Goal: Information Seeking & Learning: Learn about a topic

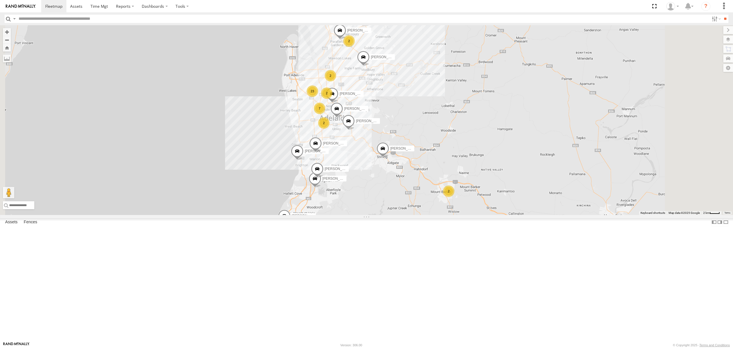
click at [0, 0] on div "SY71FR - (16P TRAILER) PM1 All Assets" at bounding box center [0, 0] width 0 height 0
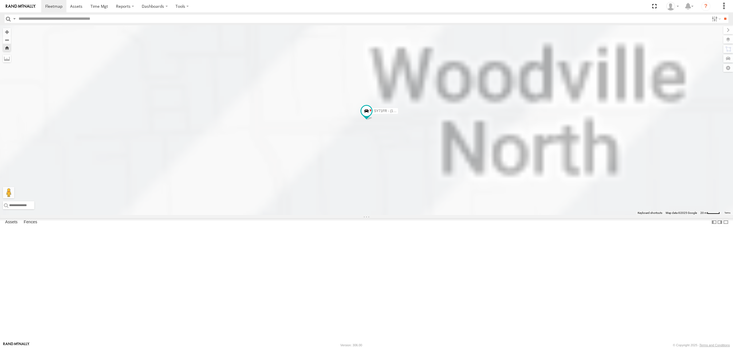
click at [0, 0] on div "S678CGD - Fridge It Sprinter" at bounding box center [0, 0] width 0 height 0
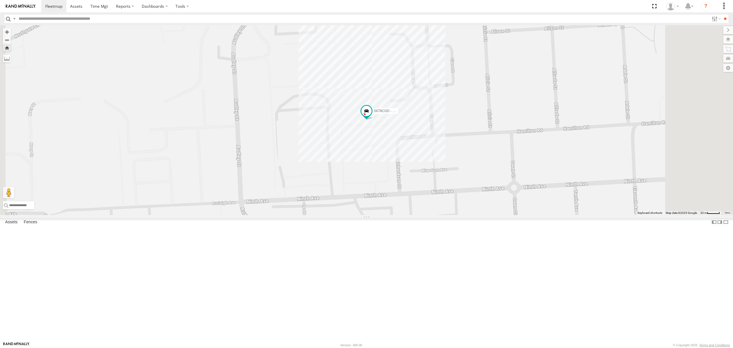
click at [0, 0] on div "SB25LM - (6P HINO) R6" at bounding box center [0, 0] width 0 height 0
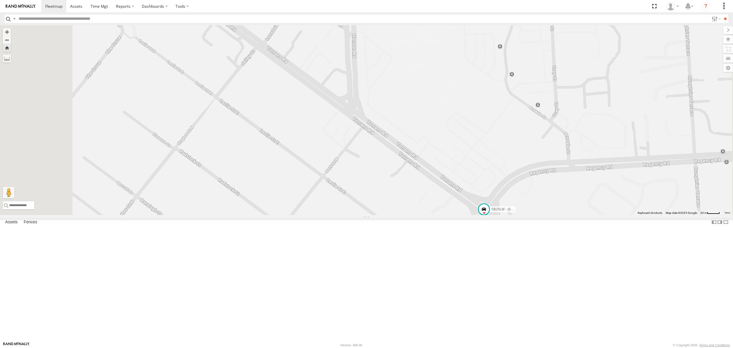
click at [0, 0] on div "SY71FR - (16P TRAILER) PM1" at bounding box center [0, 0] width 0 height 0
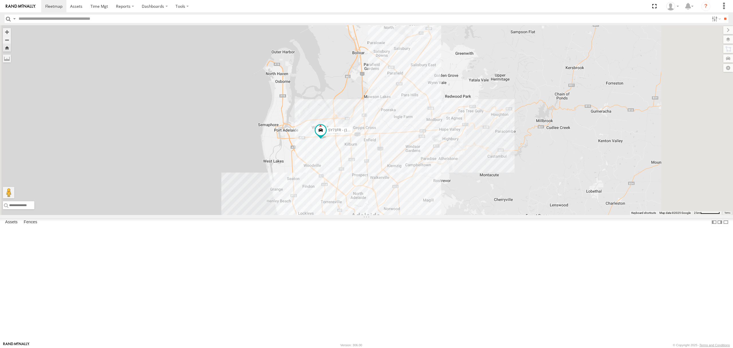
click at [0, 0] on div "All Assets" at bounding box center [0, 0] width 0 height 0
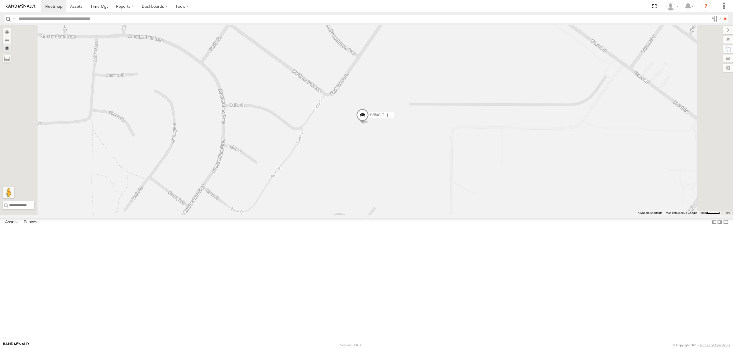
drag, startPoint x: 409, startPoint y: 149, endPoint x: 403, endPoint y: 158, distance: 11.1
click at [404, 156] on div "S254CLT - [PERSON_NAME]" at bounding box center [366, 120] width 733 height 190
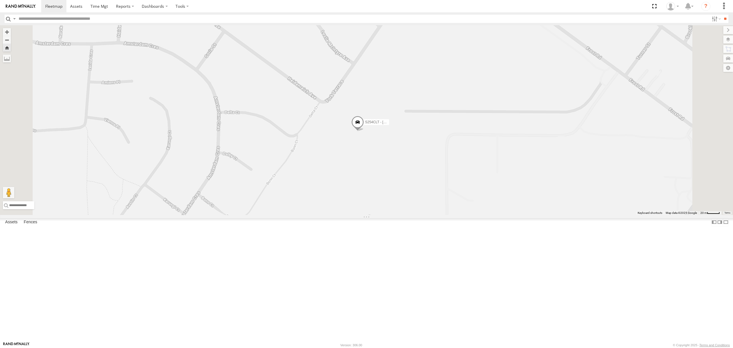
click at [0, 0] on div "S348CAH - [PERSON_NAME]" at bounding box center [0, 0] width 0 height 0
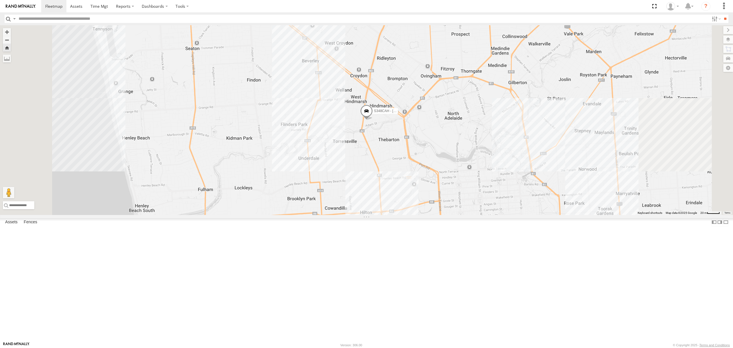
click at [0, 0] on div "SB26LM - (3P HINO) R7 All Assets" at bounding box center [0, 0] width 0 height 0
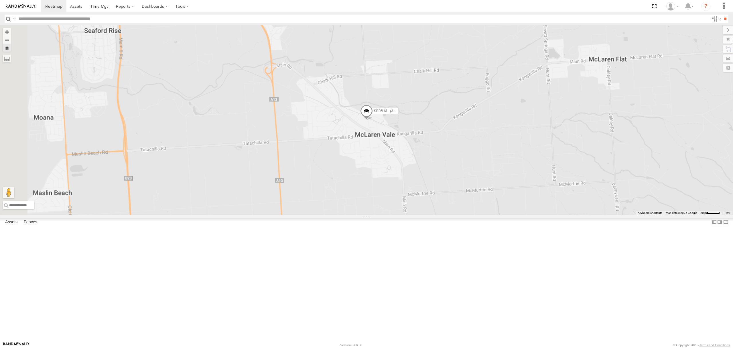
click at [0, 0] on div "S264CKI - Fridge It Crafter All Assets" at bounding box center [0, 0] width 0 height 0
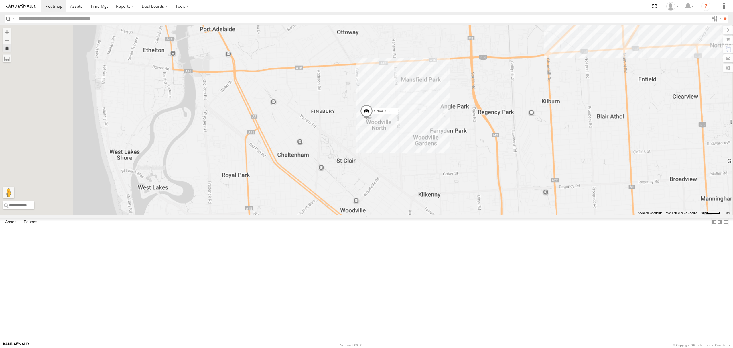
click at [0, 0] on div "S168CSD - Fridge It Spaceship All Assets" at bounding box center [0, 0] width 0 height 0
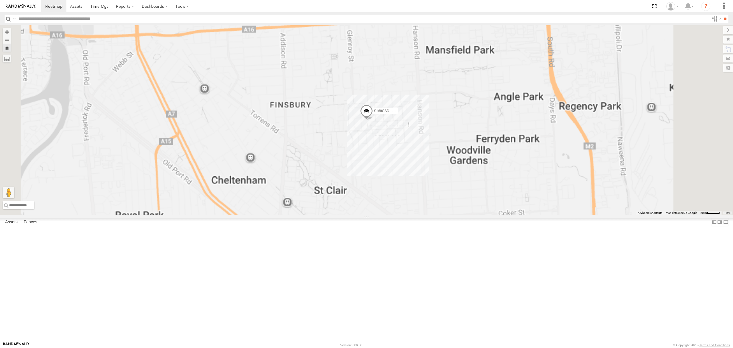
click at [0, 0] on div "All Assets" at bounding box center [0, 0] width 0 height 0
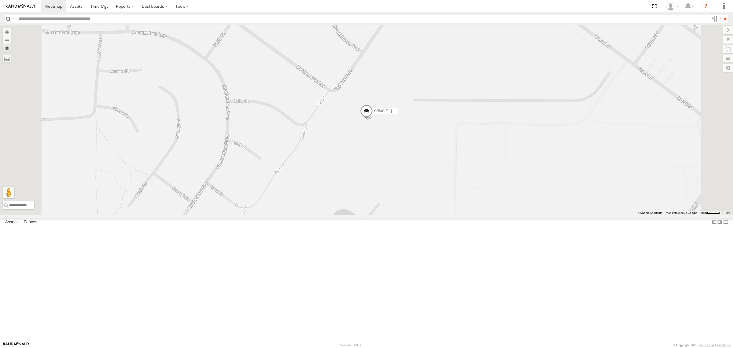
click at [0, 0] on div "S678CGD - Fridge It Sprinter All Assets" at bounding box center [0, 0] width 0 height 0
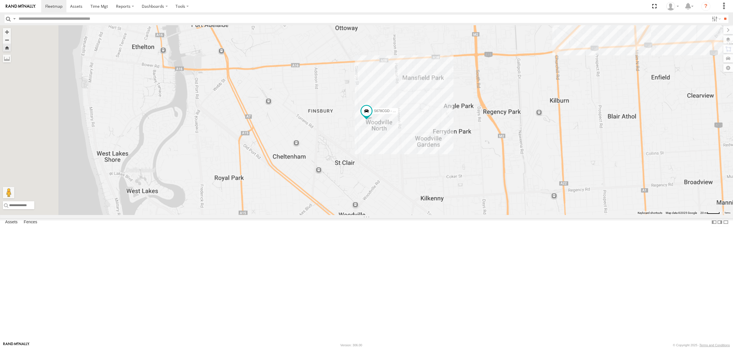
click at [0, 0] on div "SY71FR - (16P TRAILER) PM1" at bounding box center [0, 0] width 0 height 0
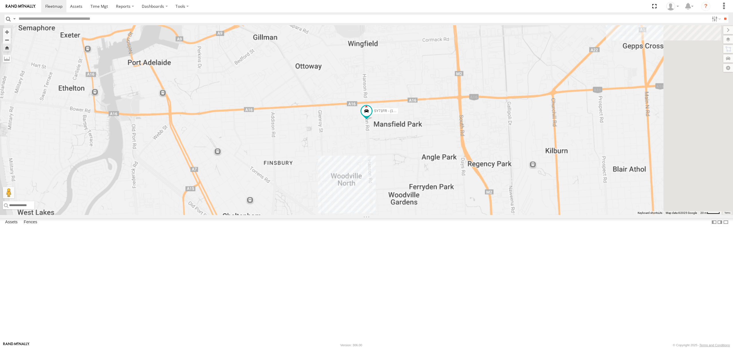
click at [0, 0] on div "SB25LM - (6P HINO) R6 All Assets" at bounding box center [0, 0] width 0 height 0
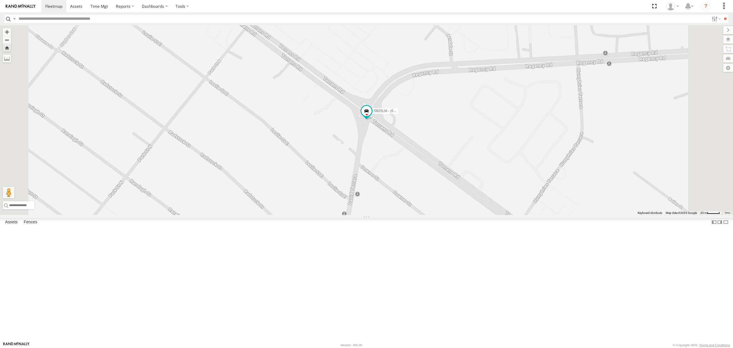
drag, startPoint x: 40, startPoint y: 44, endPoint x: 455, endPoint y: 132, distance: 424.6
click at [457, 132] on div "SB25LM - (6P HINO) R6" at bounding box center [366, 120] width 733 height 190
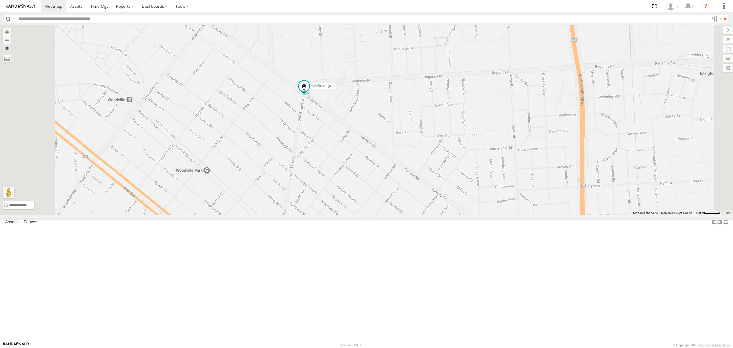
drag, startPoint x: 278, startPoint y: 139, endPoint x: 276, endPoint y: 152, distance: 12.7
click at [276, 149] on div "SB25LM - (6P HINO) R6" at bounding box center [366, 120] width 733 height 190
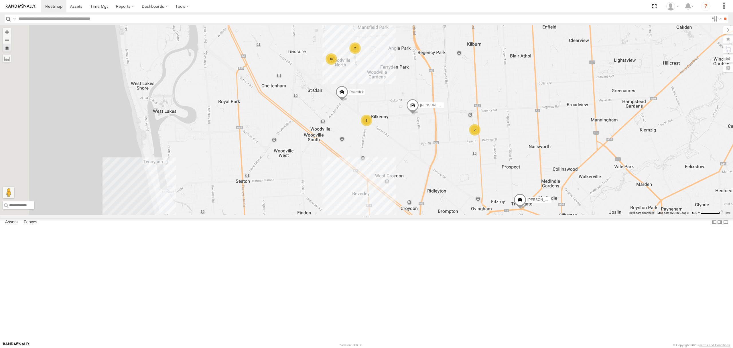
click at [0, 0] on div "All Assets" at bounding box center [0, 0] width 0 height 0
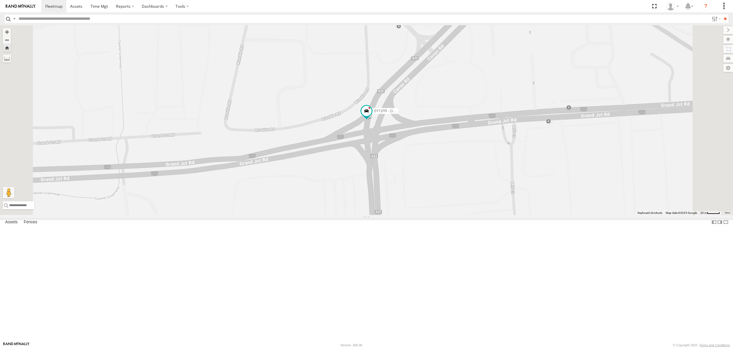
click at [0, 0] on div "SB25LM - (6P HINO) R6 All Assets [PERSON_NAME] -34.87679 138.5508 Video 10.8 12…" at bounding box center [0, 0] width 0 height 0
click at [0, 0] on div "All Assets" at bounding box center [0, 0] width 0 height 0
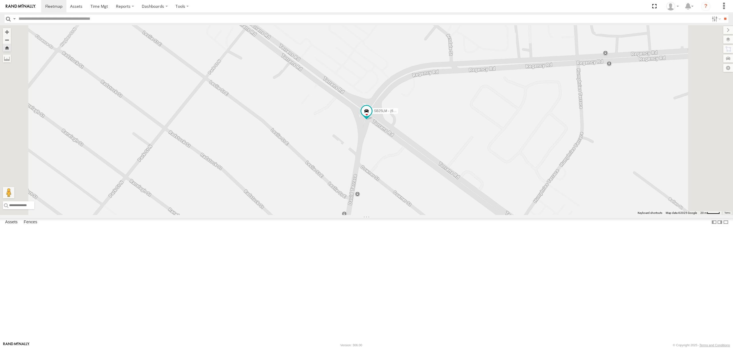
click at [0, 0] on div "S348CAH - [PERSON_NAME]" at bounding box center [0, 0] width 0 height 0
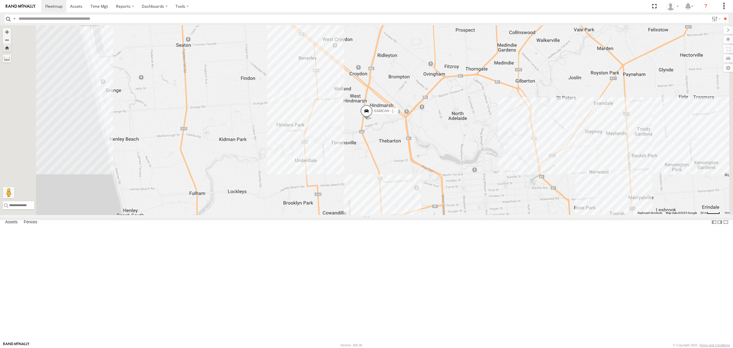
click at [0, 0] on div "S678CGD - Fridge It Sprinter" at bounding box center [0, 0] width 0 height 0
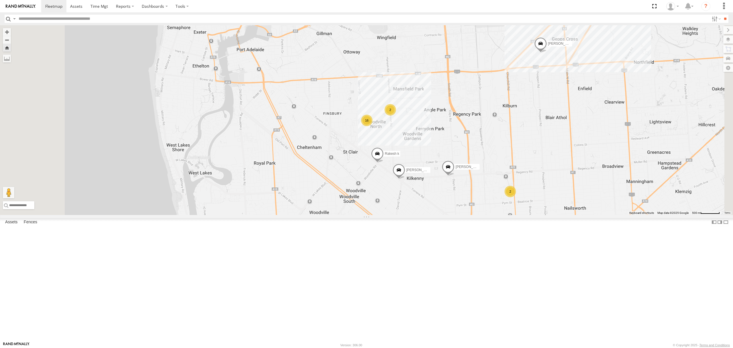
click at [0, 0] on div "SY71FR - (16P TRAILER) PM1 All Assets" at bounding box center [0, 0] width 0 height 0
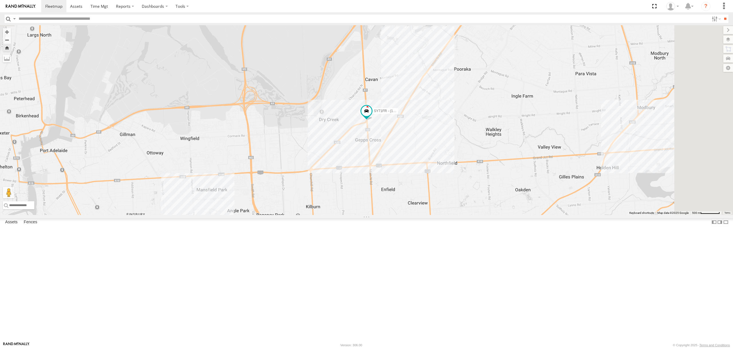
click at [0, 0] on div "SB25LM - (6P HINO) R6" at bounding box center [0, 0] width 0 height 0
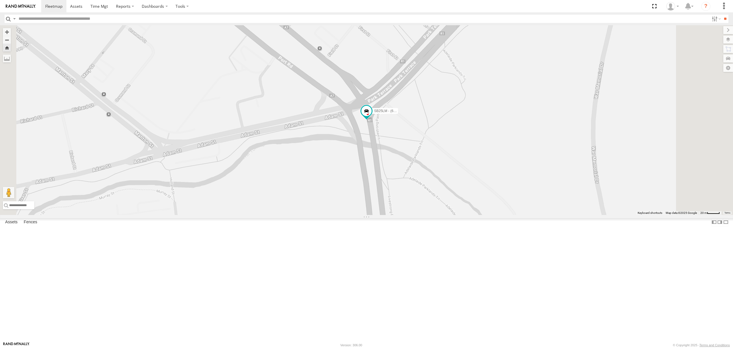
click at [0, 0] on div "S254CLT - [PERSON_NAME]" at bounding box center [0, 0] width 0 height 0
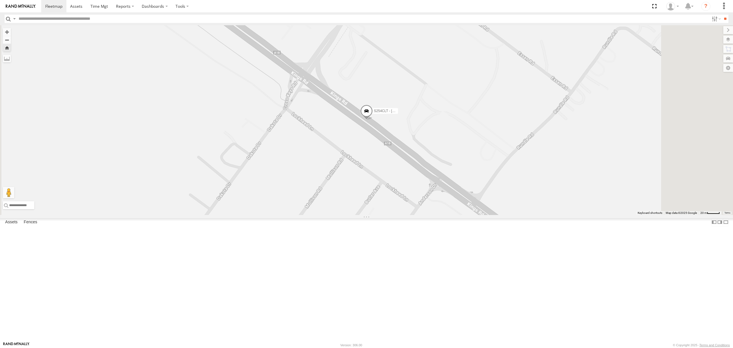
click at [0, 0] on div "S678CGD - Fridge It Sprinter All Assets" at bounding box center [0, 0] width 0 height 0
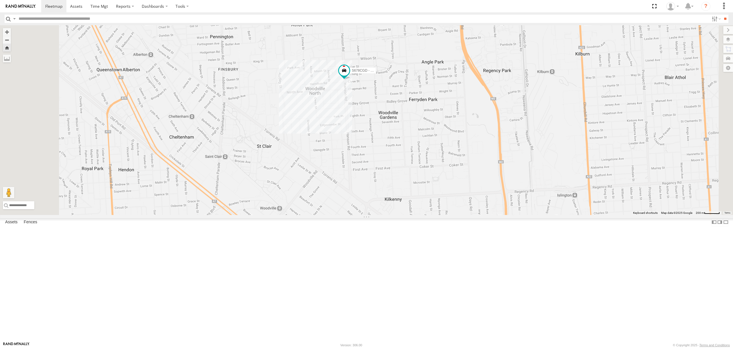
click at [0, 0] on div "SY71FR - (16P TRAILER) PM1" at bounding box center [0, 0] width 0 height 0
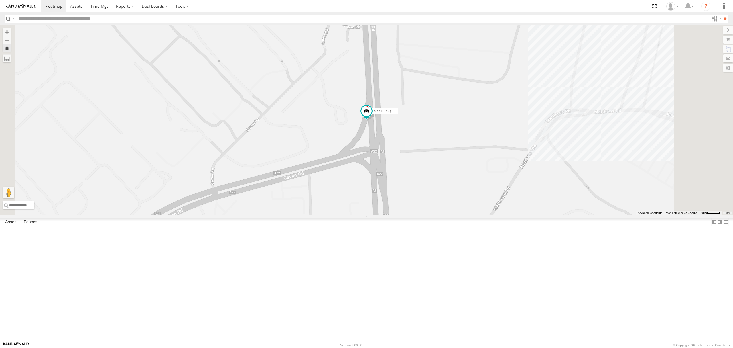
click at [0, 0] on div at bounding box center [0, 0] width 0 height 0
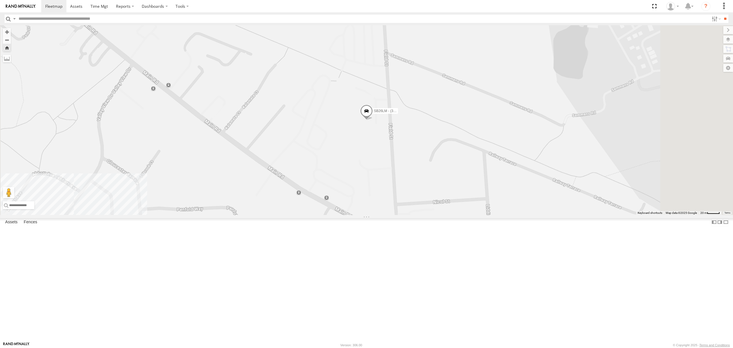
click at [0, 0] on div "All Assets" at bounding box center [0, 0] width 0 height 0
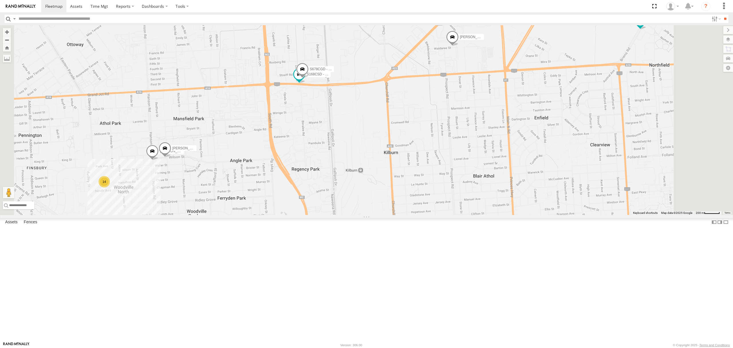
click at [0, 0] on div "SY71FR - (16P TRAILER) PM1 All Assets" at bounding box center [0, 0] width 0 height 0
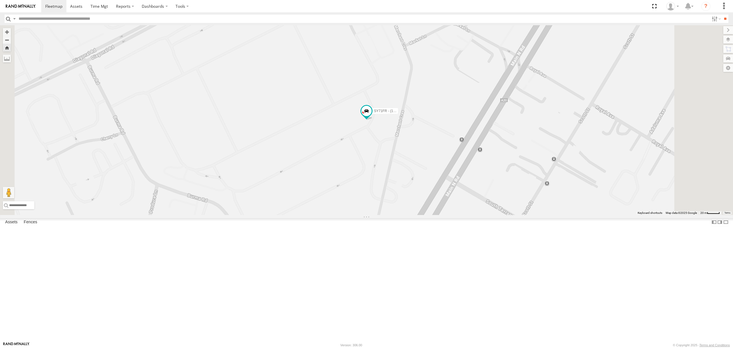
click at [0, 0] on span at bounding box center [0, 0] width 0 height 0
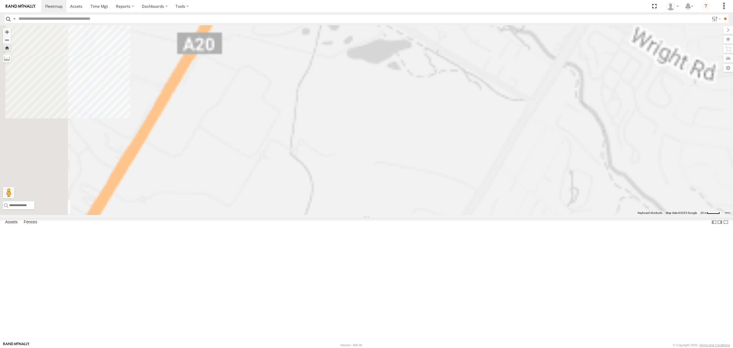
click at [0, 0] on div "S168CSD - Fridge It Spaceship" at bounding box center [0, 0] width 0 height 0
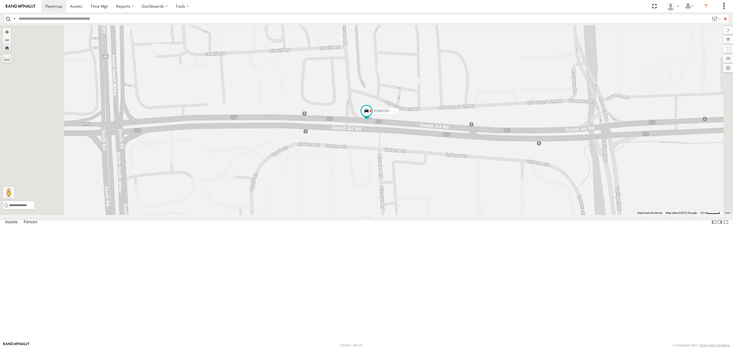
click at [0, 0] on div "All Assets" at bounding box center [0, 0] width 0 height 0
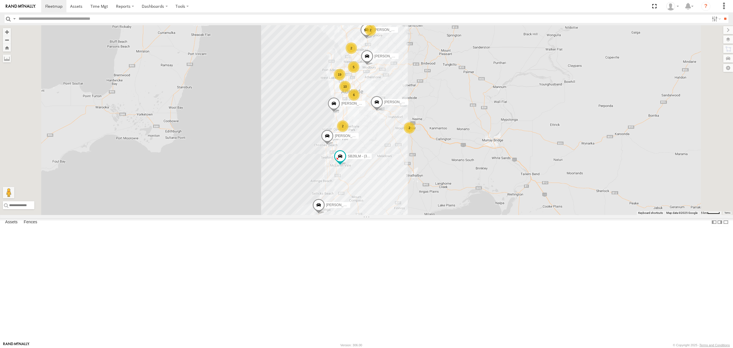
click at [0, 0] on div "All Assets" at bounding box center [0, 0] width 0 height 0
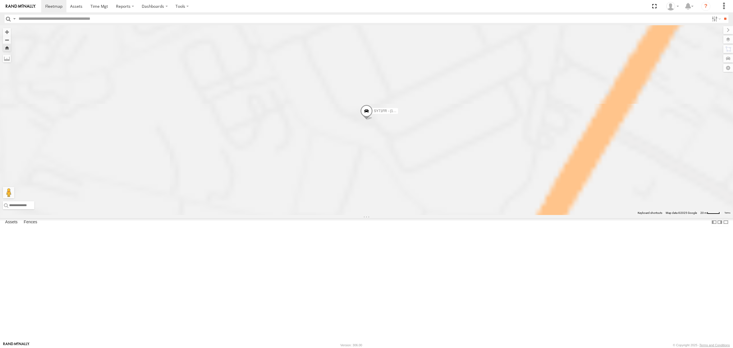
click at [0, 0] on div "S168CSD - Fridge It Spaceship" at bounding box center [0, 0] width 0 height 0
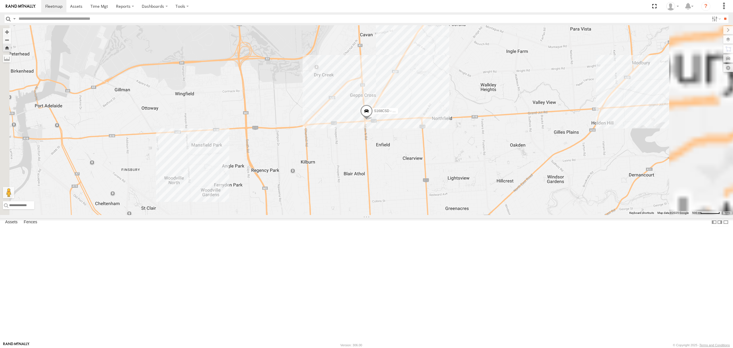
click at [0, 0] on div "SB26LM - (3P HINO) R7" at bounding box center [0, 0] width 0 height 0
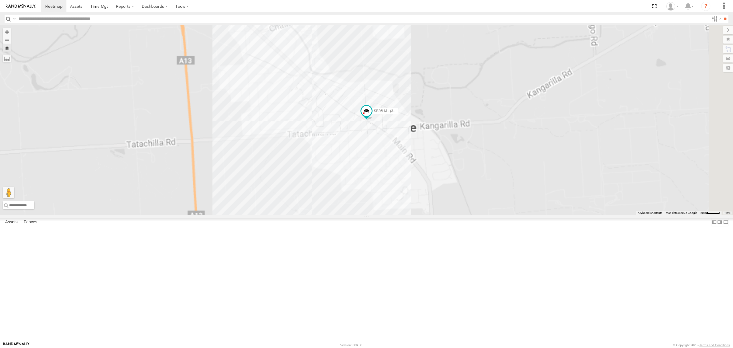
click at [0, 0] on div "S168CSD - Fridge It Spaceship" at bounding box center [0, 0] width 0 height 0
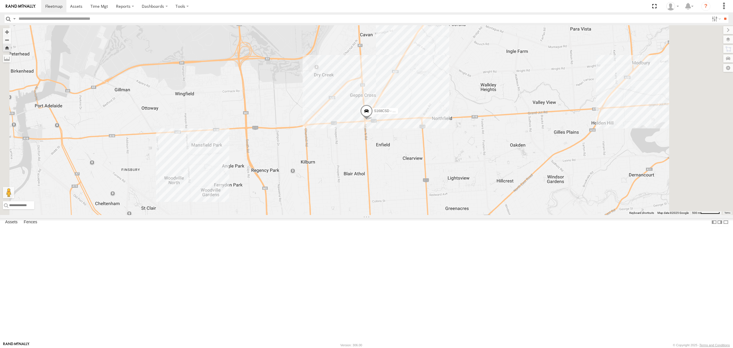
click at [0, 0] on div "SY71FR - (16P TRAILER) PM1 All Assets" at bounding box center [0, 0] width 0 height 0
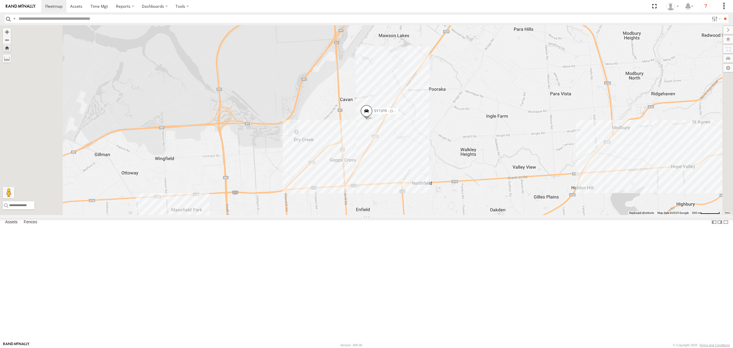
click at [0, 0] on div "S168CSD - Fridge It Spaceship" at bounding box center [0, 0] width 0 height 0
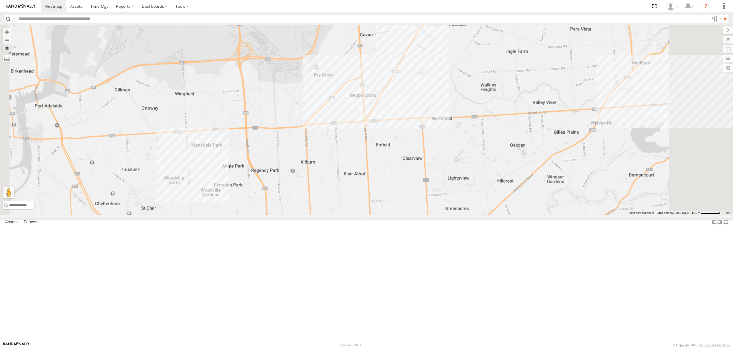
click at [0, 0] on div "SB26LM - (3P HINO) R7" at bounding box center [0, 0] width 0 height 0
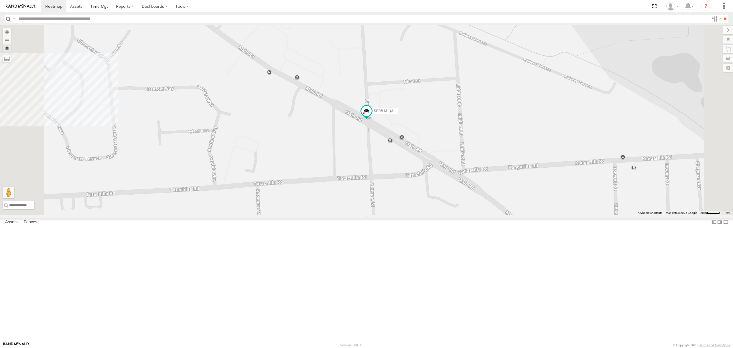
click at [0, 0] on span at bounding box center [0, 0] width 0 height 0
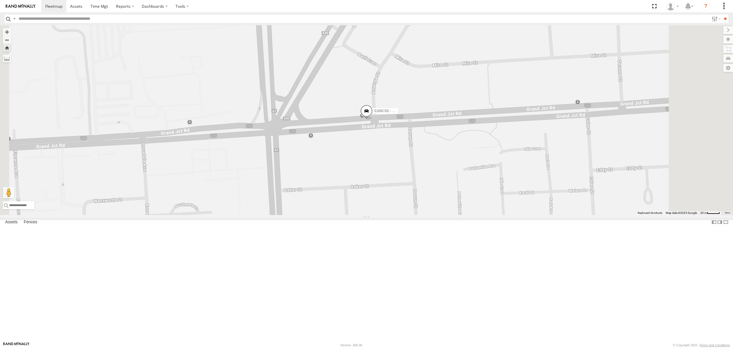
drag, startPoint x: 30, startPoint y: 62, endPoint x: 40, endPoint y: 61, distance: 10.3
click at [0, 0] on div "S168CSD - Fridge It Spaceship All Assets [PERSON_NAME] Gepps Cross -34.83763 13…" at bounding box center [0, 0] width 0 height 0
click at [0, 0] on div "S168CSD - Fridge It Spaceship All Assets" at bounding box center [0, 0] width 0 height 0
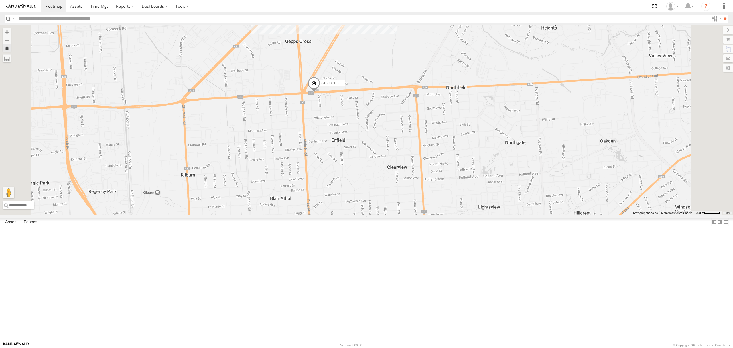
click at [320, 92] on span at bounding box center [314, 84] width 13 height 15
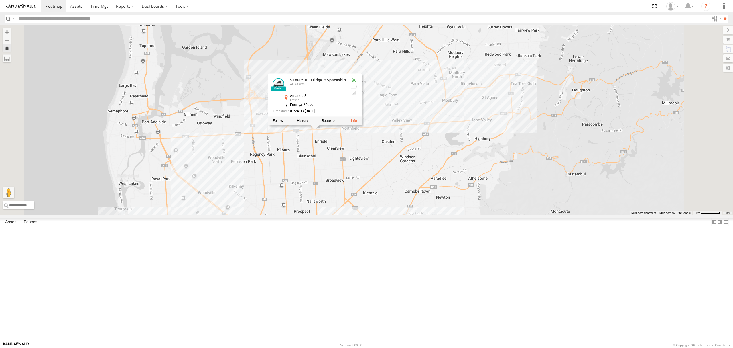
click at [0, 0] on div "All Assets" at bounding box center [0, 0] width 0 height 0
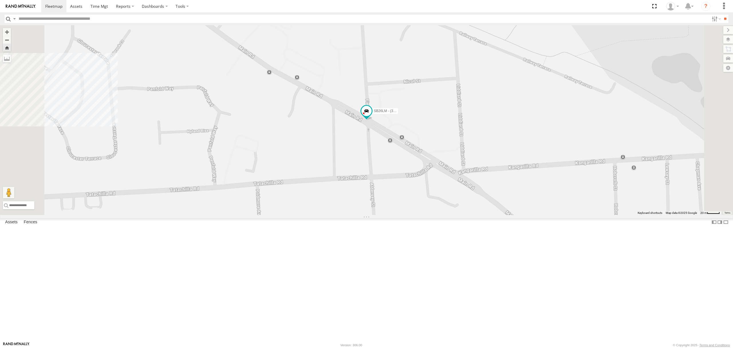
click at [0, 0] on div "SY71FR - (16P TRAILER) PM1 All Assets" at bounding box center [0, 0] width 0 height 0
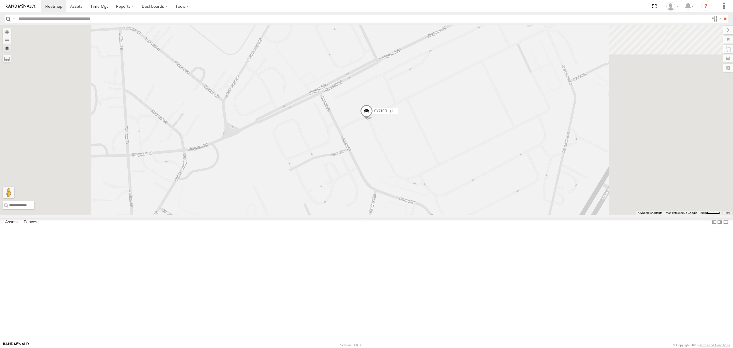
click at [0, 0] on div "SB26LM - (3P HINO) R7 All Assets" at bounding box center [0, 0] width 0 height 0
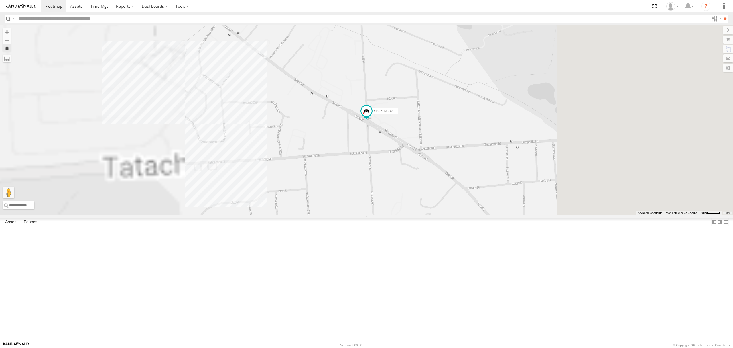
click at [0, 0] on div "S168CSD - Fridge It Spaceship All Assets" at bounding box center [0, 0] width 0 height 0
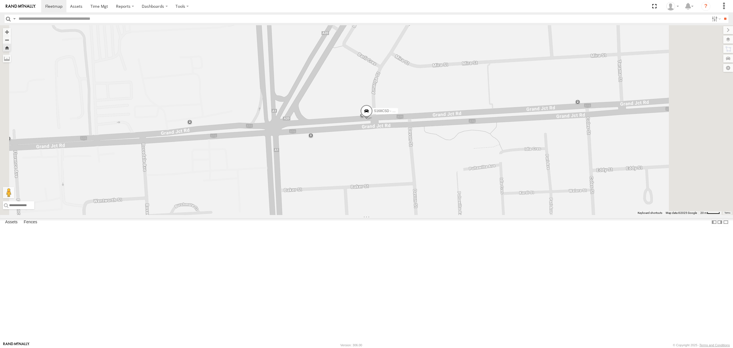
click at [0, 0] on div "All Assets" at bounding box center [0, 0] width 0 height 0
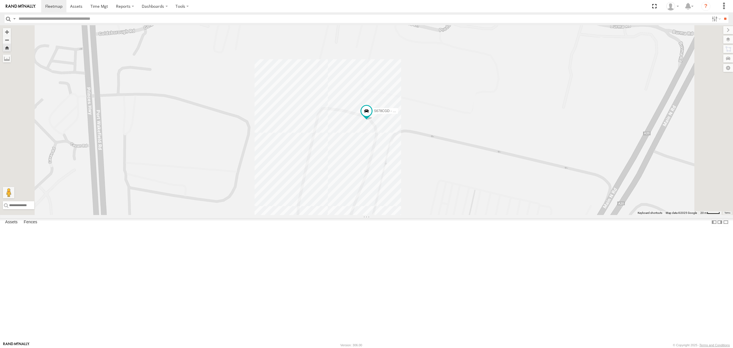
click at [0, 0] on div "S348CAH - [PERSON_NAME]" at bounding box center [0, 0] width 0 height 0
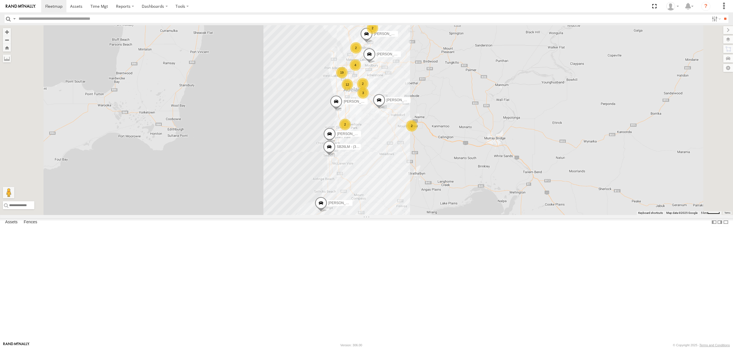
scroll to position [229, 0]
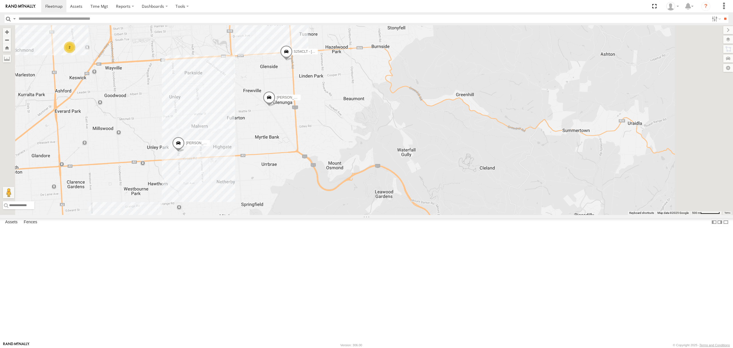
drag, startPoint x: 354, startPoint y: 78, endPoint x: 348, endPoint y: 151, distance: 72.7
click at [348, 151] on div "[PERSON_NAME] [PERSON_NAME] S168CSD - Fridge It Spaceship SB26LM - (3P HINO) R7…" at bounding box center [366, 120] width 733 height 190
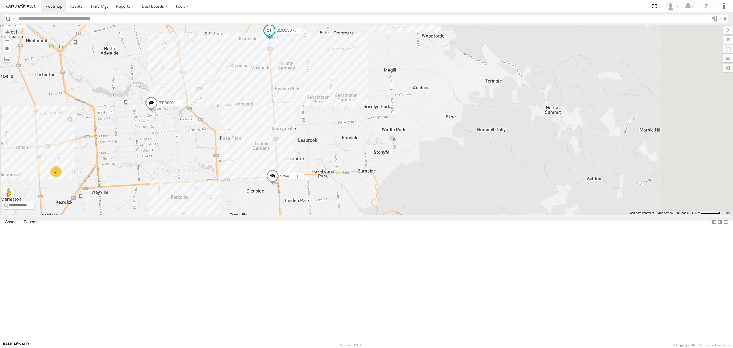
scroll to position [229, 0]
click at [275, 37] on span at bounding box center [269, 32] width 10 height 10
click at [325, 151] on div "Divanshu Munjal GURSAAB SINGH S168CSD - Fridge It Spaceship SB26LM - (3P HINO) …" at bounding box center [366, 120] width 733 height 190
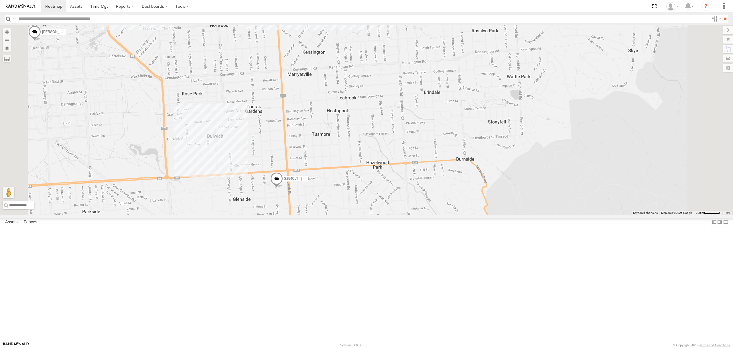
drag, startPoint x: 248, startPoint y: 176, endPoint x: 331, endPoint y: 186, distance: 83.7
click at [331, 186] on div "Divanshu Munjal GURSAAB SINGH S168CSD - Fridge It Spaceship SB26LM - (3P HINO) …" at bounding box center [366, 120] width 733 height 190
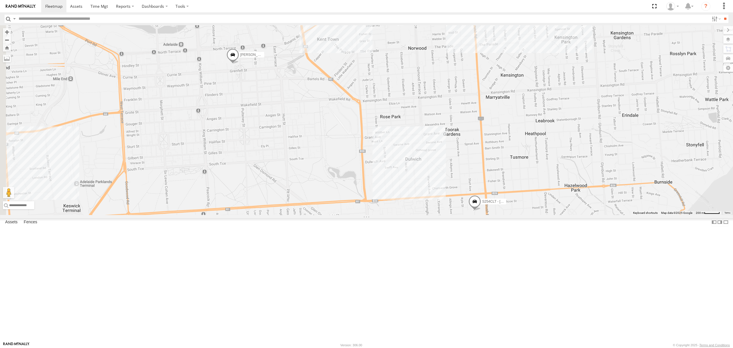
click at [239, 64] on span at bounding box center [233, 55] width 13 height 15
click at [318, 211] on div "Divanshu Munjal GURSAAB SINGH S168CSD - Fridge It Spaceship SB26LM - (3P HINO) …" at bounding box center [366, 120] width 733 height 190
click at [242, 198] on div "Divanshu Munjal GURSAAB SINGH S168CSD - Fridge It Spaceship SB26LM - (3P HINO) …" at bounding box center [366, 120] width 733 height 190
click at [0, 0] on div "SY71FR - (16P TRAILER) PM1 All Assets" at bounding box center [0, 0] width 0 height 0
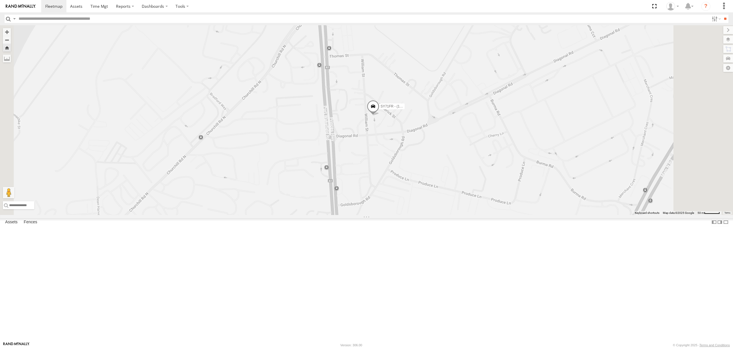
click at [380, 115] on span at bounding box center [373, 107] width 13 height 15
click at [414, 208] on div "SY71FR - (16P TRAILER) PM1 SY71FR - (16P TRAILER) PM1 -34.83095 , 138.6005 Sout…" at bounding box center [366, 120] width 733 height 190
click at [0, 0] on div "All Assets" at bounding box center [0, 0] width 0 height 0
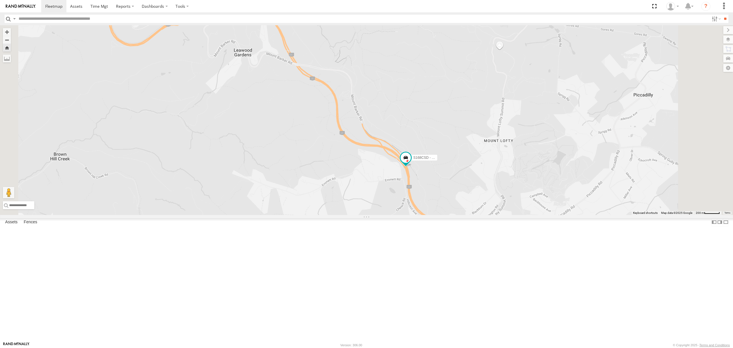
click at [0, 0] on div "All Assets" at bounding box center [0, 0] width 0 height 0
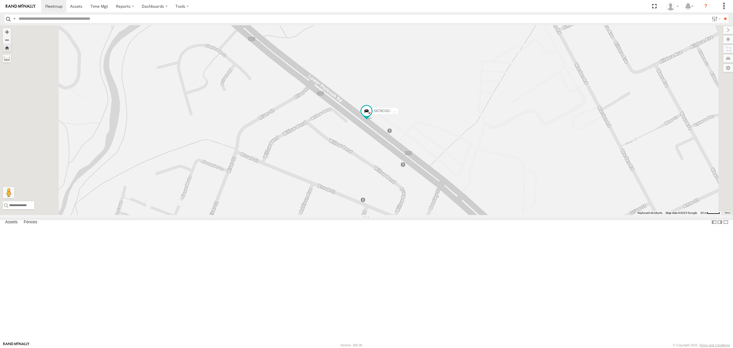
click at [0, 0] on div "SB25LM - (6P HINO) R6 All Assets" at bounding box center [0, 0] width 0 height 0
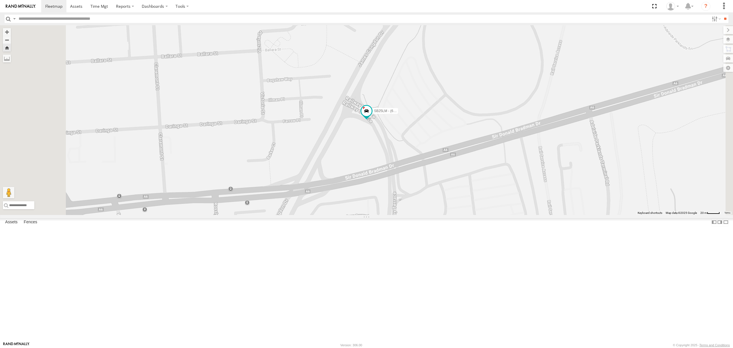
click at [0, 0] on div "SB26LM - (3P HINO) R7" at bounding box center [0, 0] width 0 height 0
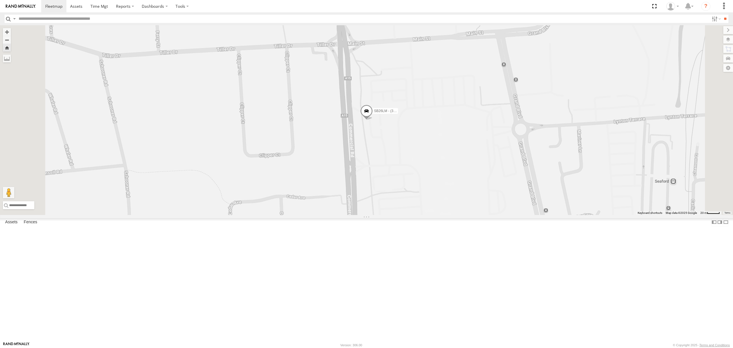
click at [0, 0] on div "S264CKI - Fridge It Crafter All Assets" at bounding box center [0, 0] width 0 height 0
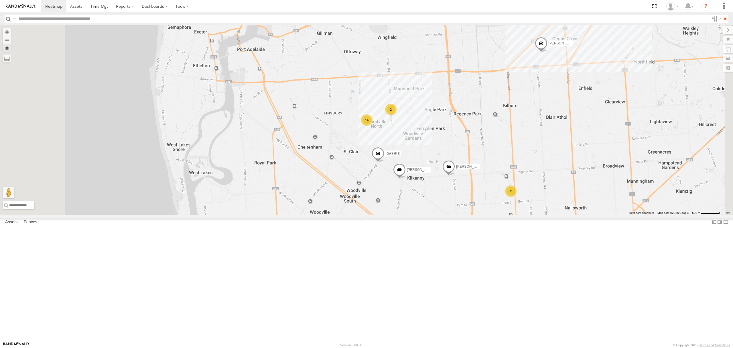
click at [0, 0] on div "12.3" at bounding box center [0, 0] width 0 height 0
click at [0, 0] on div "SB25LM - (6P HINO) R6 All Assets" at bounding box center [0, 0] width 0 height 0
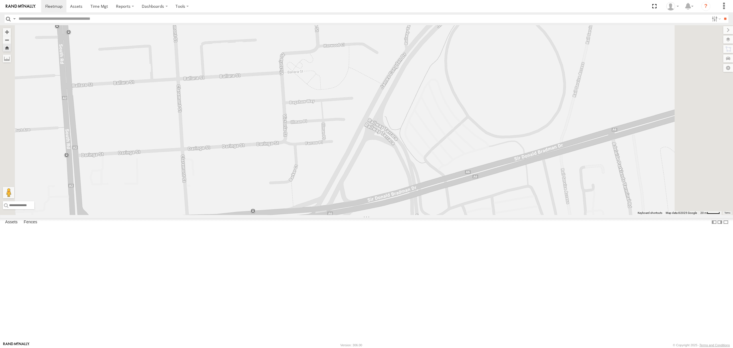
click at [0, 0] on div "SY71FR - (16P TRAILER) PM1" at bounding box center [0, 0] width 0 height 0
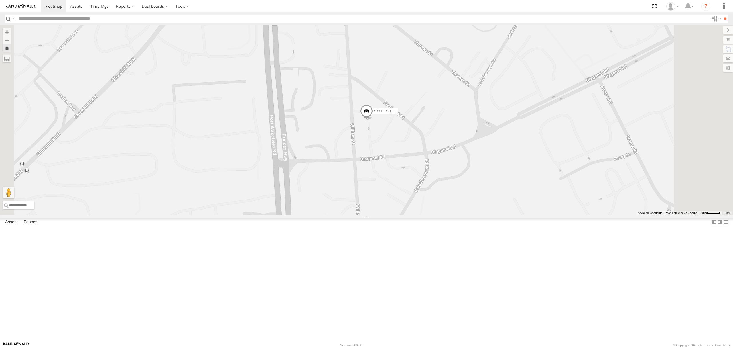
click at [0, 0] on div "S168CSD - Fridge It Spaceship All Assets" at bounding box center [0, 0] width 0 height 0
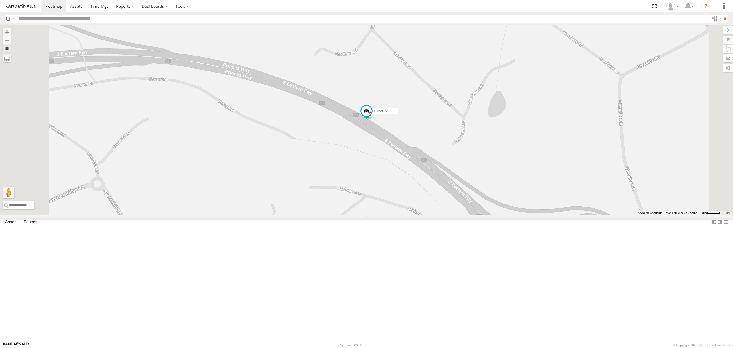
click at [0, 0] on div "S678CGD - Fridge It Sprinter" at bounding box center [0, 0] width 0 height 0
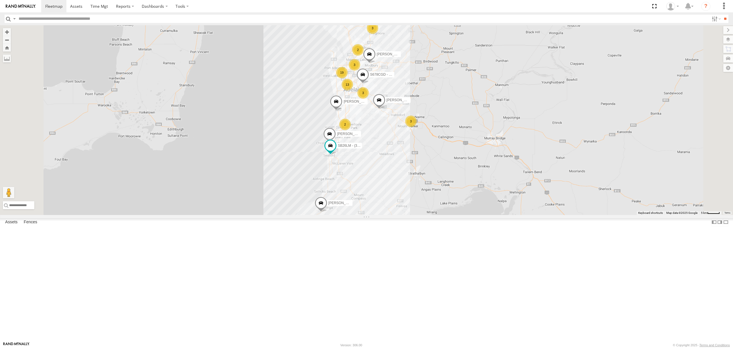
click at [0, 0] on div "S168CSD - Fridge It Spaceship" at bounding box center [0, 0] width 0 height 0
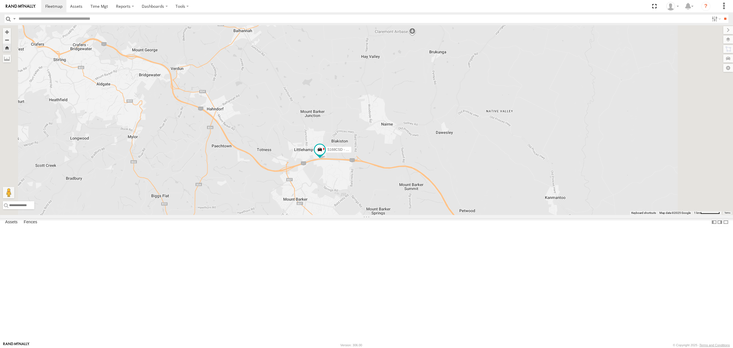
click at [0, 0] on div "S264CKI - Fridge It Crafter All Assets" at bounding box center [0, 0] width 0 height 0
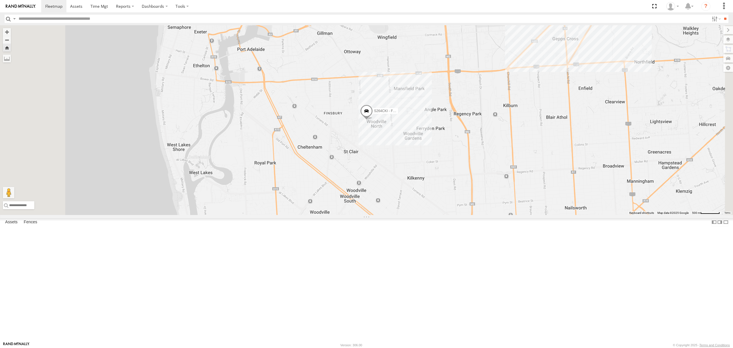
click at [0, 0] on div "S254CLT - [PERSON_NAME]" at bounding box center [0, 0] width 0 height 0
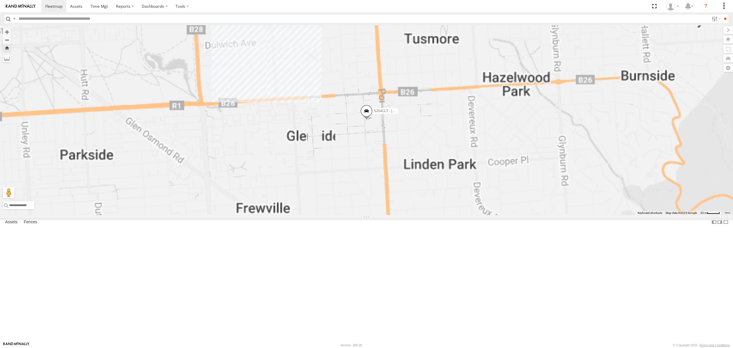
click at [0, 0] on div "6.1" at bounding box center [0, 0] width 0 height 0
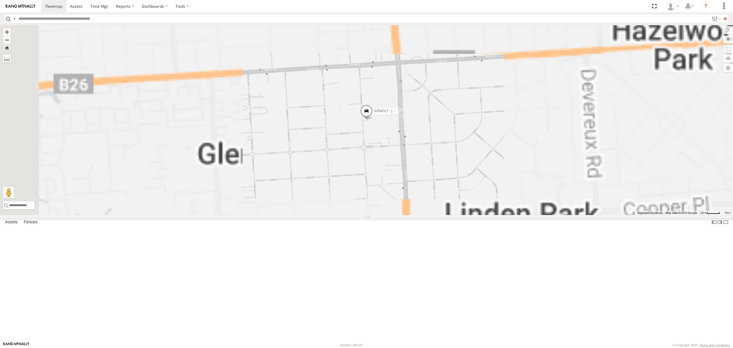
click at [0, 0] on div "SY71FR - (16P TRAILER) PM1" at bounding box center [0, 0] width 0 height 0
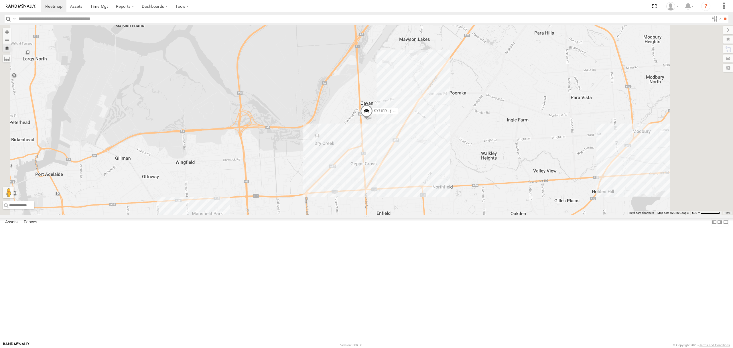
click at [0, 0] on div "SB25LM - (6P HINO) R6 All Assets" at bounding box center [0, 0] width 0 height 0
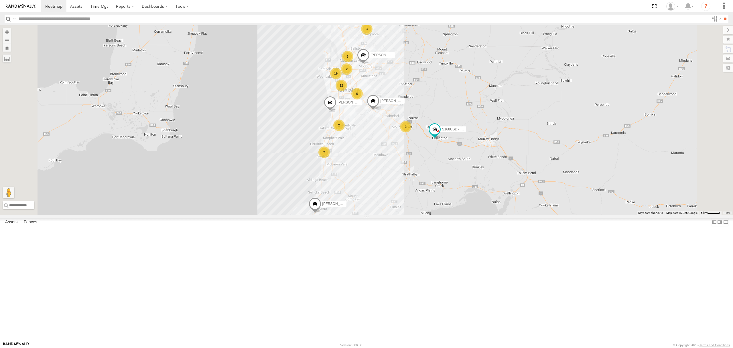
click at [0, 0] on span at bounding box center [0, 0] width 0 height 0
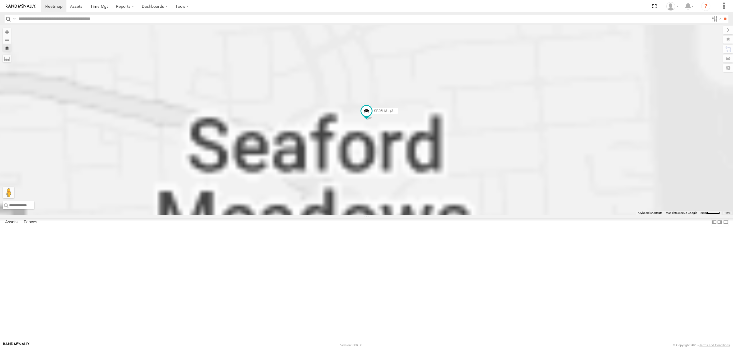
click at [0, 0] on div "S168CSD - Fridge It Spaceship" at bounding box center [0, 0] width 0 height 0
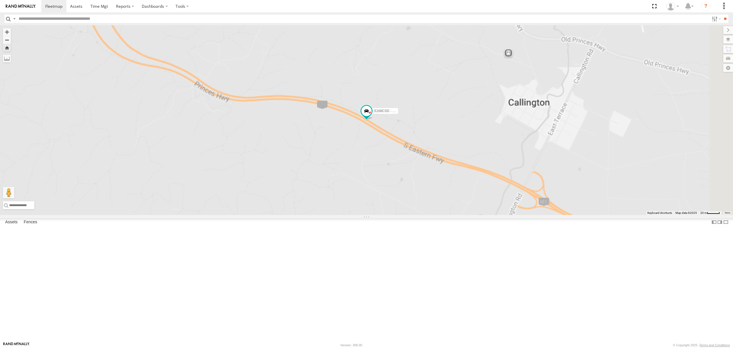
click at [0, 0] on div "All Assets" at bounding box center [0, 0] width 0 height 0
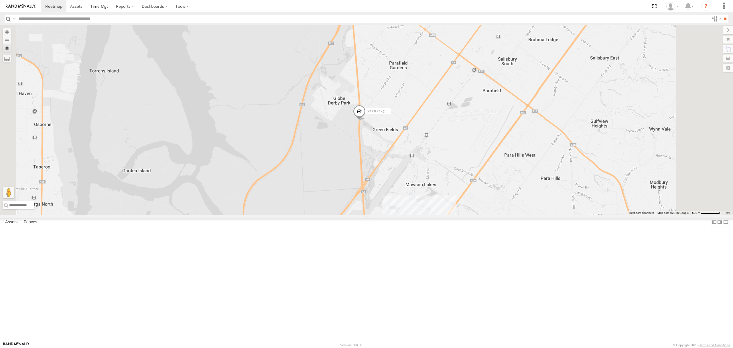
click at [366, 121] on span at bounding box center [359, 112] width 13 height 15
click at [376, 215] on div "SY71FR - (16P TRAILER) PM1 SY71FR - (16P TRAILER) PM1 -34.79537 , 138.59648 Nor…" at bounding box center [366, 120] width 733 height 190
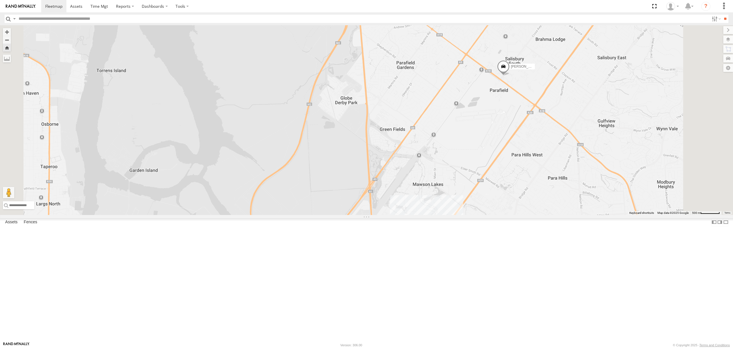
drag, startPoint x: 46, startPoint y: 93, endPoint x: 36, endPoint y: 73, distance: 22.5
click at [0, 0] on div "SB25LM - (6P HINO) R6 All Assets Salisbury Hwy Dry Creek -34.83155 138.58304 Vi…" at bounding box center [0, 0] width 0 height 0
click at [0, 0] on div "SY71FR - (16P TRAILER) PM1 All Assets" at bounding box center [0, 0] width 0 height 0
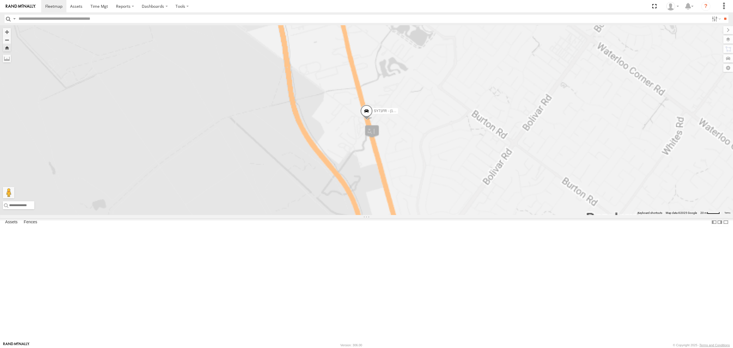
click at [0, 0] on div "SB25LM - (6P HINO) R6 All Assets" at bounding box center [0, 0] width 0 height 0
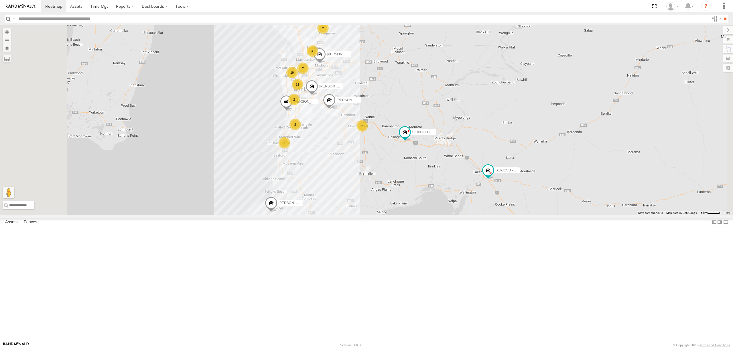
click at [0, 0] on div "SY71FR - (16P TRAILER) PM1" at bounding box center [0, 0] width 0 height 0
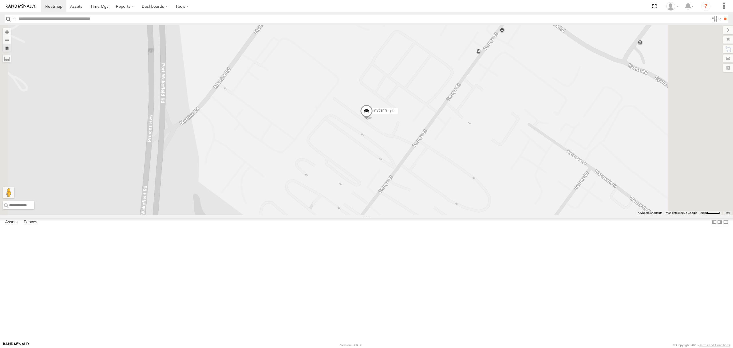
click at [0, 0] on div "S678CGD - Fridge It Sprinter All Assets" at bounding box center [0, 0] width 0 height 0
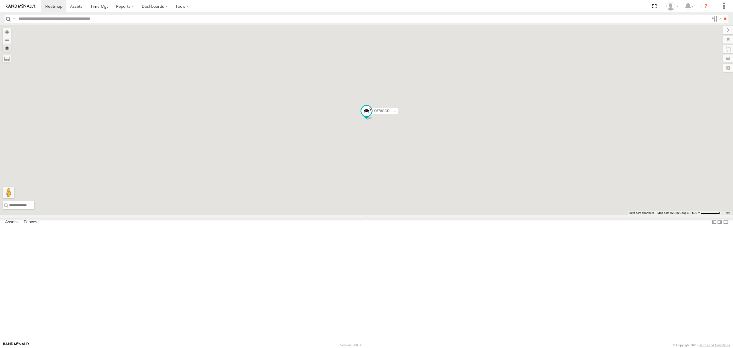
click at [0, 0] on div "SB26LM - (3P HINO) R7 All Assets" at bounding box center [0, 0] width 0 height 0
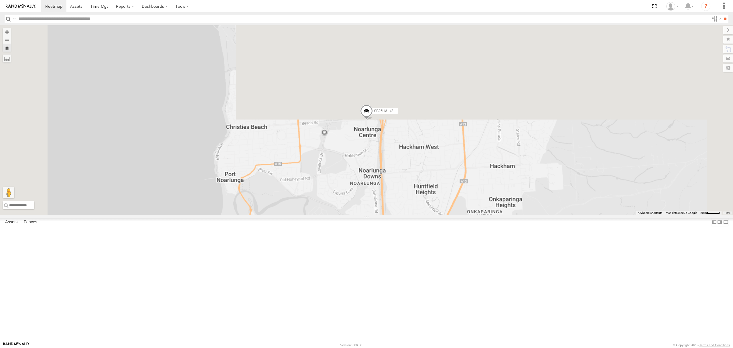
click at [0, 0] on div "S168CSD - Fridge It Spaceship All Assets" at bounding box center [0, 0] width 0 height 0
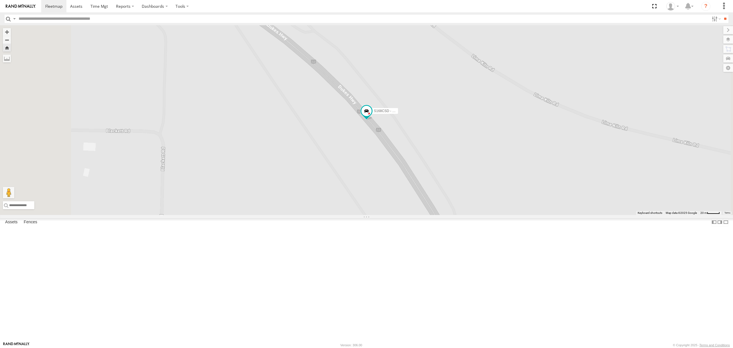
click at [0, 0] on div "S264CKI - Fridge It Crafter" at bounding box center [0, 0] width 0 height 0
